Goal: Information Seeking & Learning: Learn about a topic

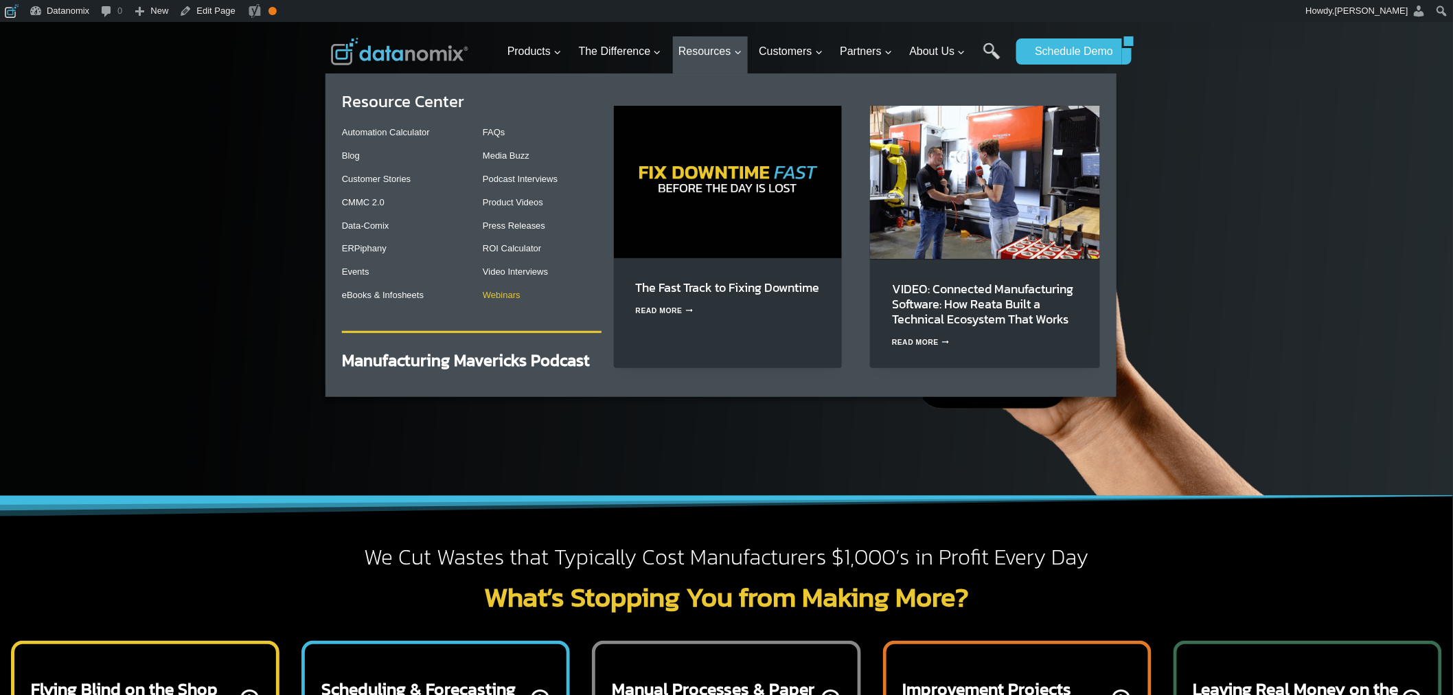
click at [496, 295] on link "Webinars" at bounding box center [502, 295] width 38 height 10
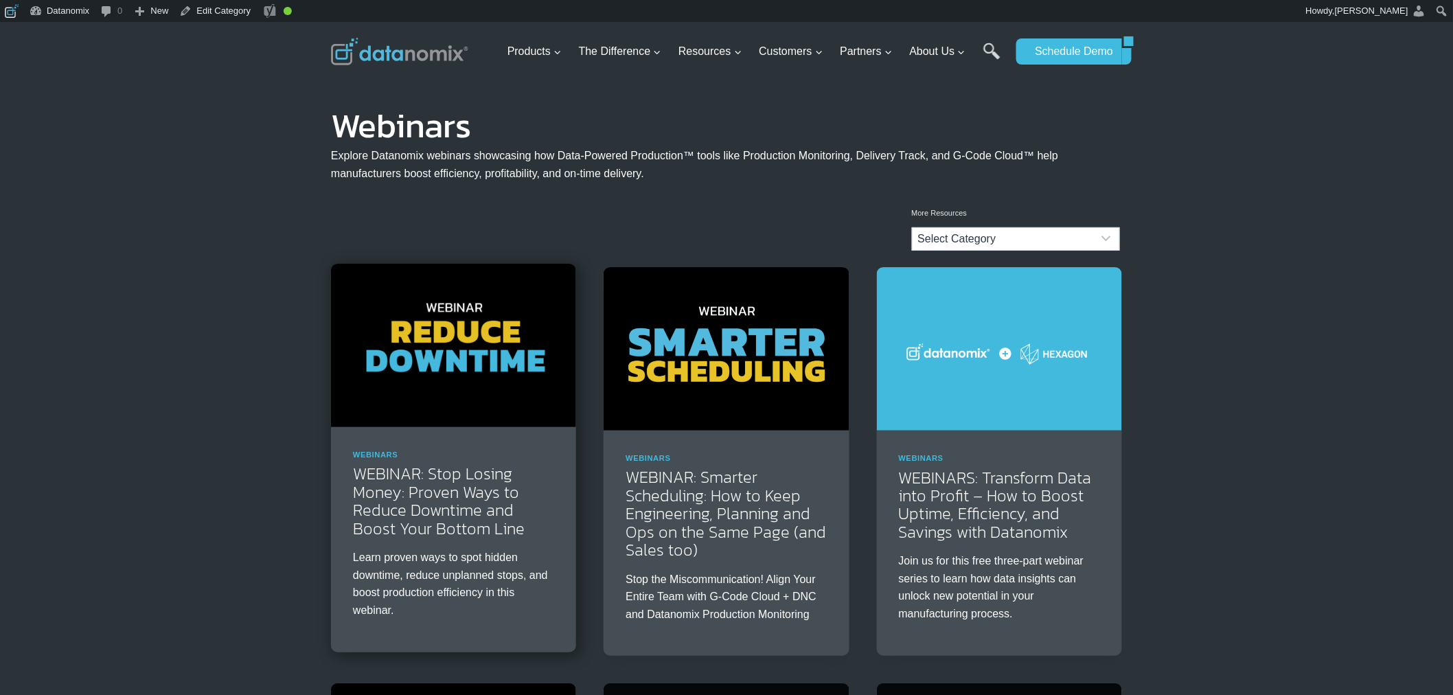
click at [477, 376] on img at bounding box center [453, 345] width 245 height 163
click at [474, 522] on link "WEBINAR: Stop Losing Money: Proven Ways to Reduce Downtime and Boost Your Botto…" at bounding box center [439, 500] width 172 height 78
